Goal: Transaction & Acquisition: Purchase product/service

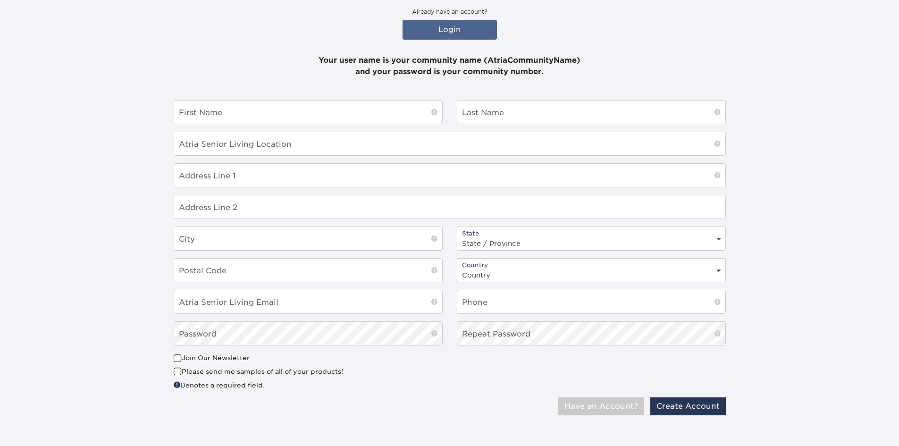
scroll to position [160, 0]
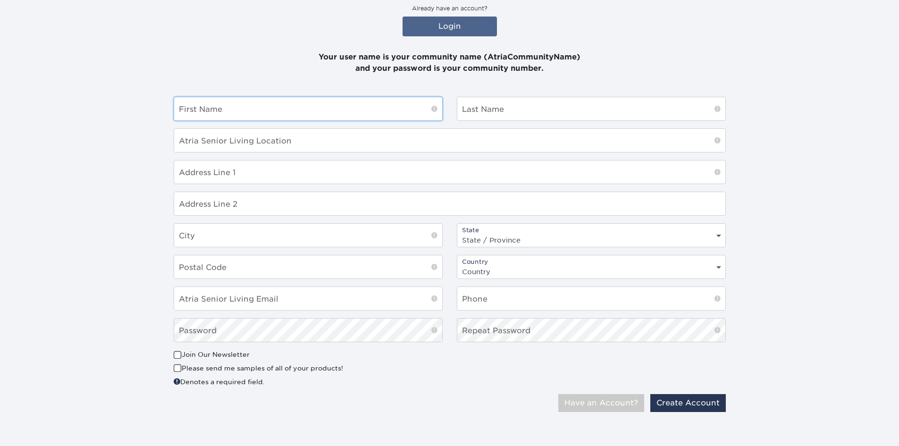
click at [305, 107] on input "text" at bounding box center [308, 108] width 268 height 23
type input "[PERSON_NAME]"
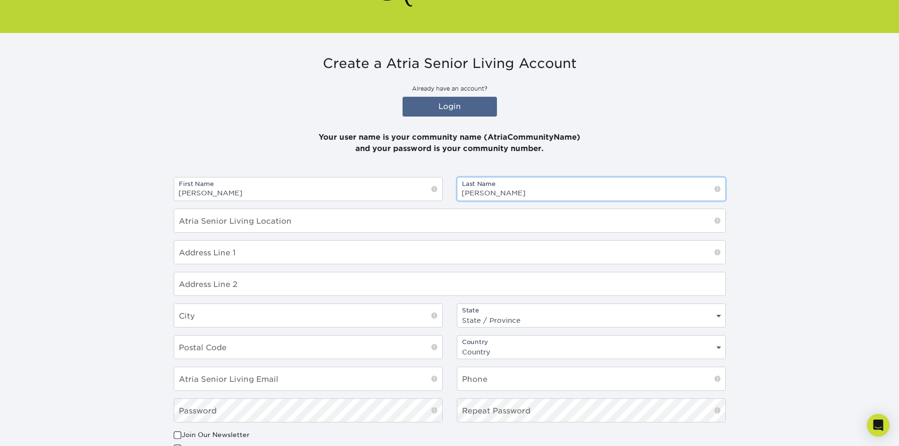
scroll to position [19, 0]
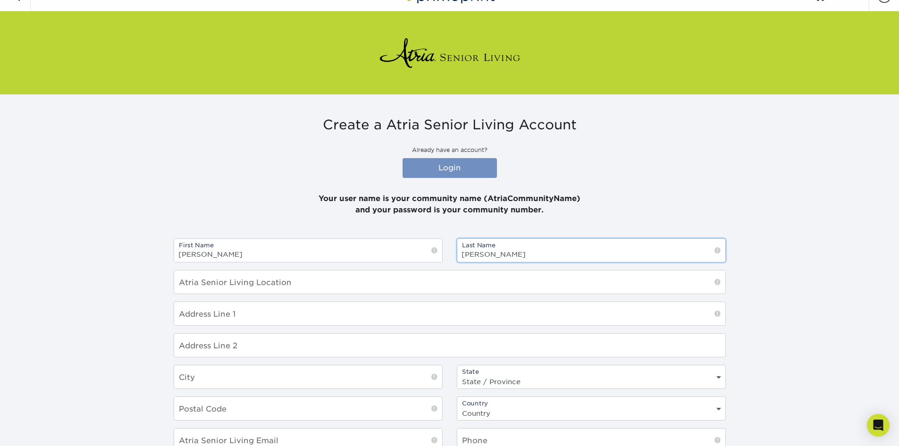
type input "Sarno"
click at [443, 171] on link "Login" at bounding box center [449, 168] width 94 height 20
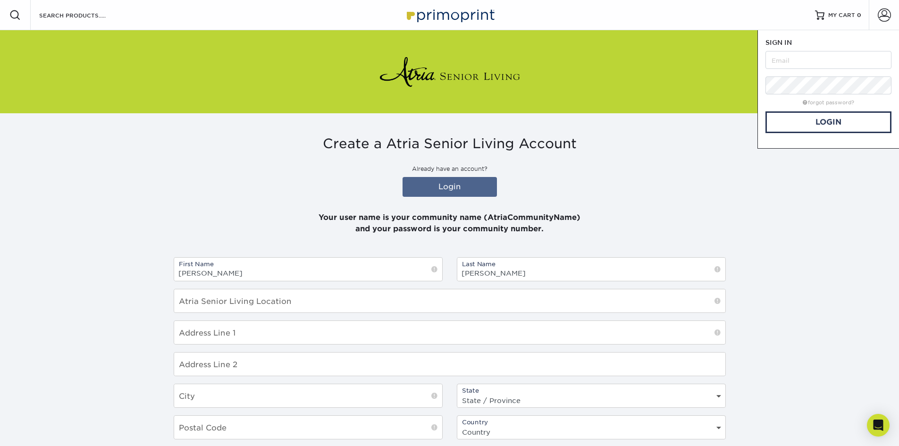
click at [678, 190] on div "Create a Atria Senior Living Account Already have an account? Login Your user n…" at bounding box center [450, 185] width 552 height 99
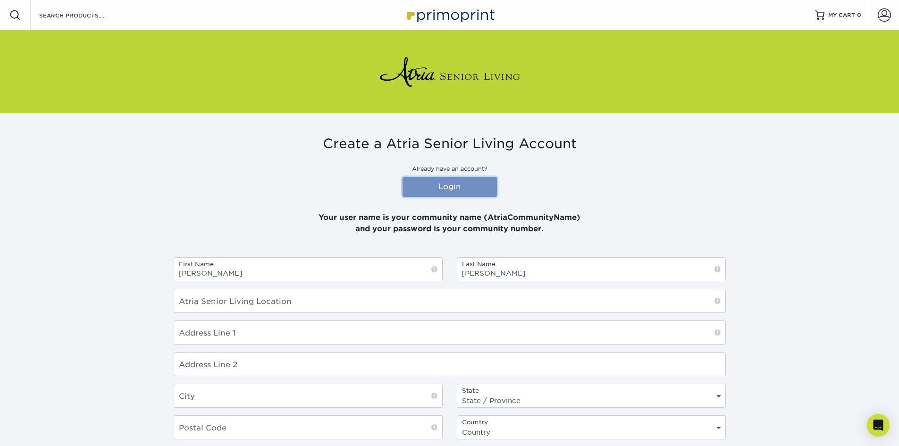
click at [459, 186] on link "Login" at bounding box center [449, 187] width 94 height 20
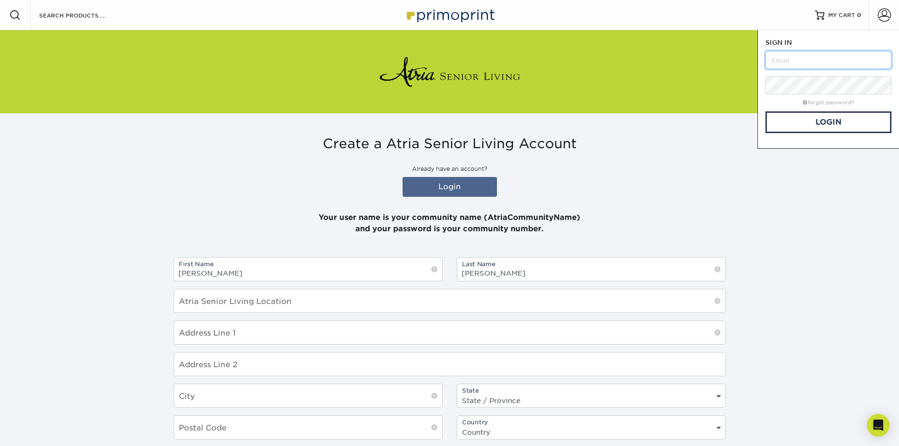
click at [810, 61] on input "text" at bounding box center [828, 60] width 126 height 18
type input "A"
click at [769, 59] on input "La Jolla" at bounding box center [828, 60] width 126 height 18
click at [800, 115] on link "Login" at bounding box center [828, 122] width 126 height 22
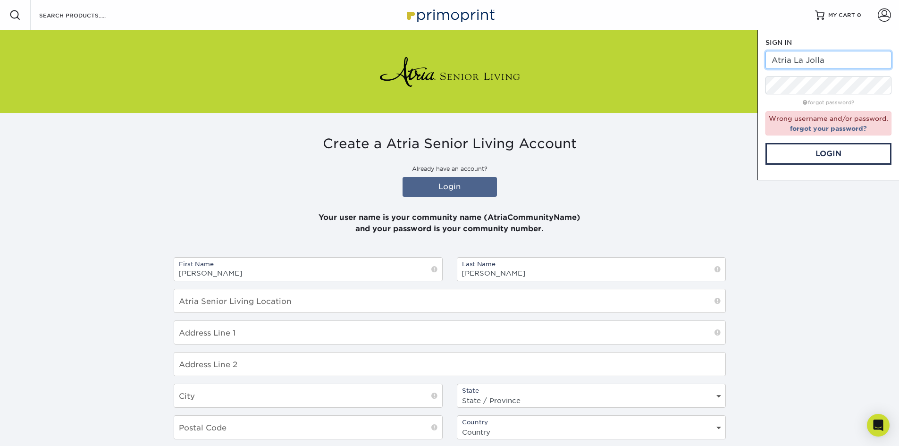
drag, startPoint x: 795, startPoint y: 57, endPoint x: 748, endPoint y: 67, distance: 48.2
click at [748, 67] on div "Resources Menu Search Products Account SIGN IN CREATE AN ACCOUNT Atria La Jolla…" at bounding box center [449, 301] width 899 height 602
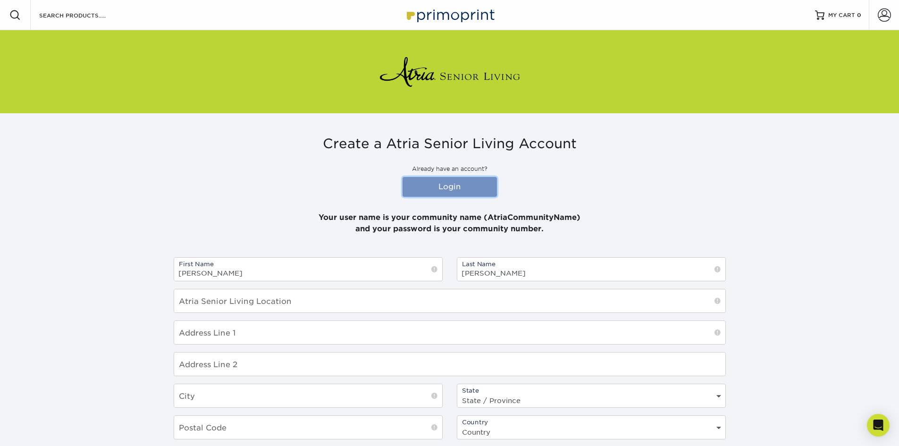
click at [466, 193] on link "Login" at bounding box center [449, 187] width 94 height 20
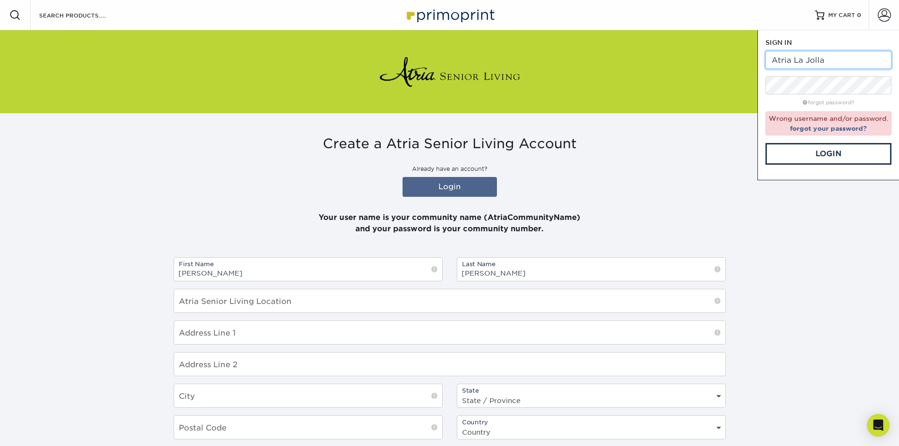
click at [795, 61] on input "Atria La Jolla" at bounding box center [828, 60] width 126 height 18
click at [791, 62] on input "Atria La Jolla" at bounding box center [828, 60] width 126 height 18
click at [723, 93] on div "Resources Menu Search Products Account SIGN IN CREATE AN ACCOUNT La Jolla forgo…" at bounding box center [449, 301] width 899 height 602
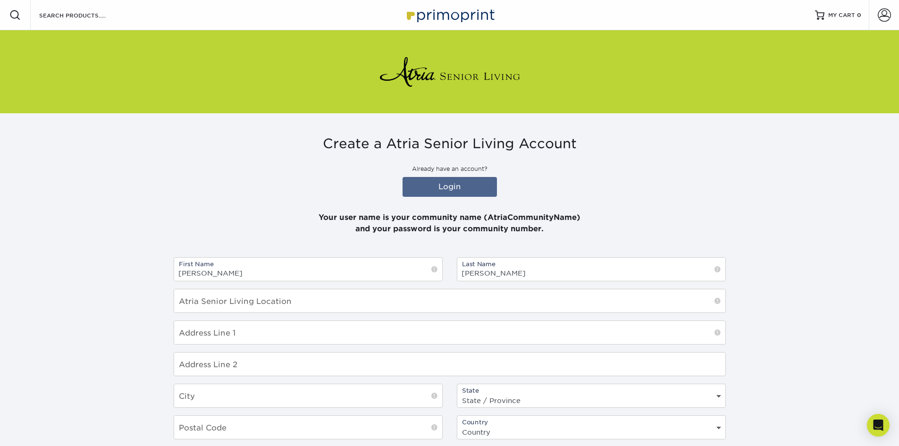
click at [425, 197] on div "Create a Atria Senior Living Account Already have an account? Login Your user n…" at bounding box center [450, 185] width 552 height 99
click at [437, 190] on link "Login" at bounding box center [449, 187] width 94 height 20
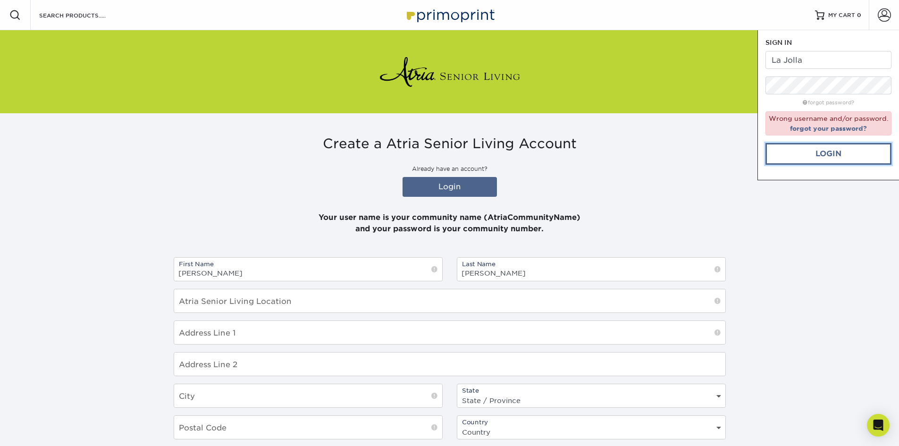
click at [815, 152] on link "Login" at bounding box center [828, 154] width 126 height 22
click at [764, 59] on div "SIGN IN CREATE AN ACCOUNT La Jolla forgot password? Wrong username and/or passw…" at bounding box center [828, 105] width 142 height 150
click at [768, 59] on input "La Jolla" at bounding box center [828, 60] width 126 height 18
click at [838, 154] on link "Login" at bounding box center [828, 154] width 126 height 22
click at [795, 65] on input "Atria La Jolla" at bounding box center [828, 60] width 126 height 18
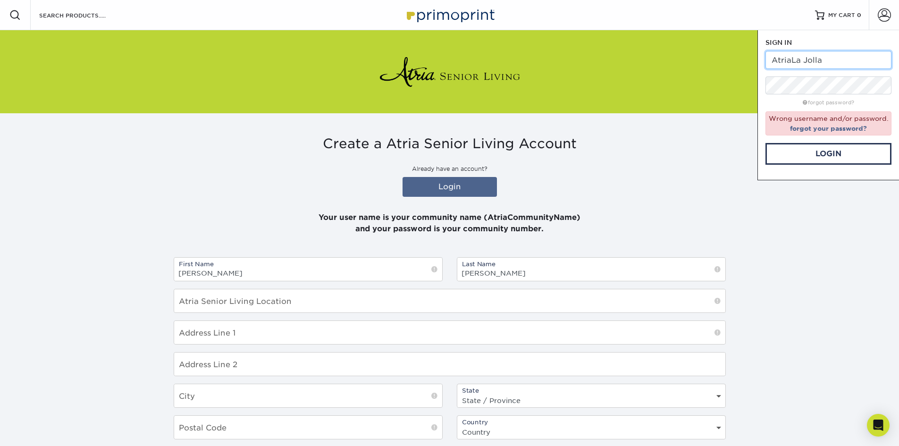
click at [803, 58] on input "AtriaLa Jolla" at bounding box center [828, 60] width 126 height 18
type input "AtriaLaJolla"
click at [823, 153] on link "Login" at bounding box center [828, 154] width 126 height 22
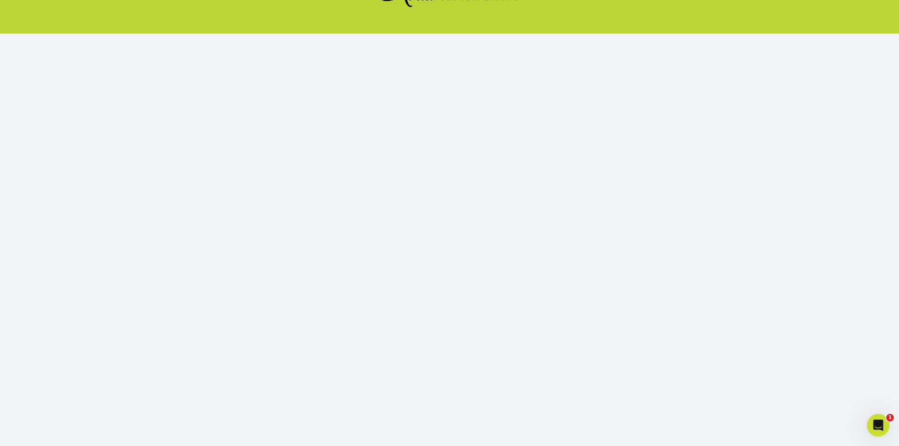
scroll to position [86, 0]
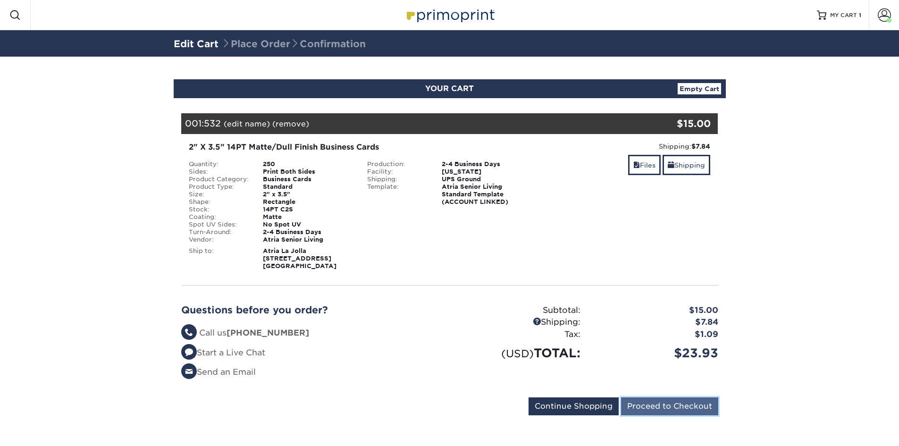
click at [689, 406] on input "Proceed to Checkout" at bounding box center [669, 406] width 97 height 18
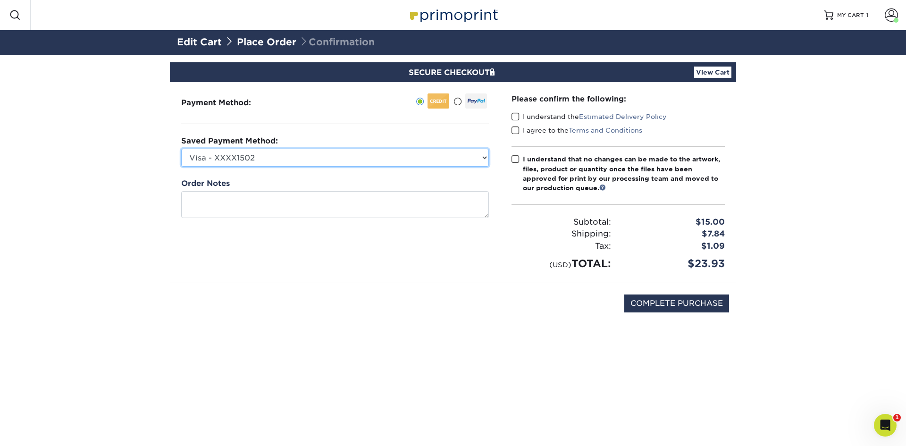
click at [300, 159] on select "Visa - XXXX1502 Visa - XXXX0014 Visa - XXXX4436 Visa - XXXX1727 Visa - XXXX8726…" at bounding box center [335, 158] width 308 height 18
select select "72872"
click at [181, 149] on select "Visa - XXXX1502 Visa - XXXX0014 Visa - XXXX4436 Visa - XXXX1727 Visa - XXXX8726…" at bounding box center [335, 158] width 308 height 18
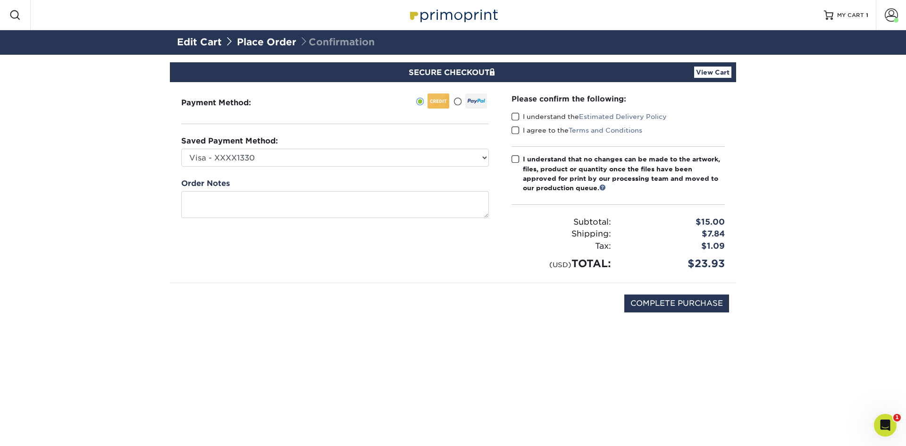
click at [516, 115] on span at bounding box center [515, 116] width 8 height 9
click at [0, 0] on input "I understand the Estimated Delivery Policy" at bounding box center [0, 0] width 0 height 0
click at [518, 128] on span at bounding box center [515, 130] width 8 height 9
click at [0, 0] on input "I agree to the Terms and Conditions" at bounding box center [0, 0] width 0 height 0
click at [516, 154] on div "Please confirm the following: I understand the Estimated Delivery Policy I agre…" at bounding box center [617, 182] width 213 height 178
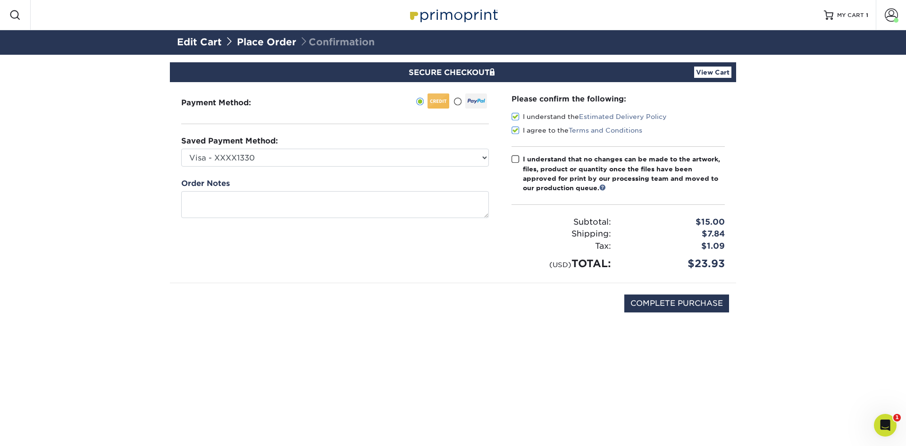
click at [517, 161] on span at bounding box center [515, 159] width 8 height 9
click at [0, 0] on input "I understand that no changes can be made to the artwork, files, product or quan…" at bounding box center [0, 0] width 0 height 0
click at [662, 304] on input "COMPLETE PURCHASE" at bounding box center [676, 303] width 105 height 18
type input "PROCESSING, PLEASE WAIT..."
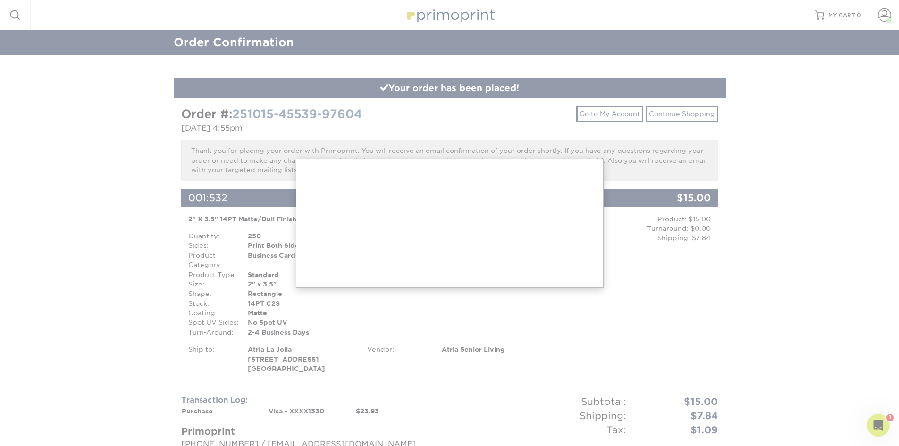
click at [773, 281] on div at bounding box center [449, 274] width 899 height 549
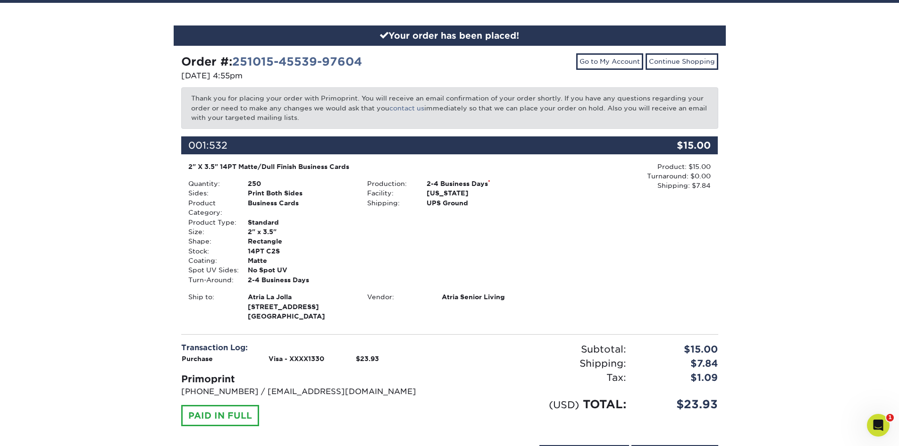
scroll to position [103, 0]
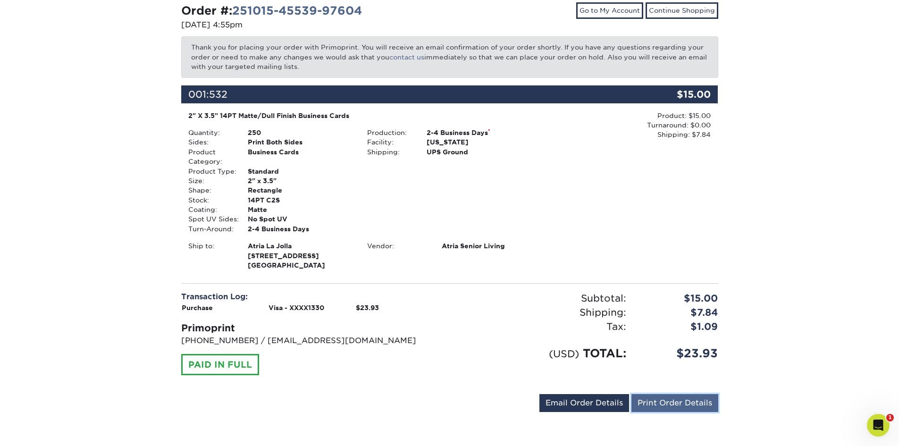
click at [665, 405] on link "Print Order Details" at bounding box center [674, 403] width 87 height 18
